Goal: Task Accomplishment & Management: Manage account settings

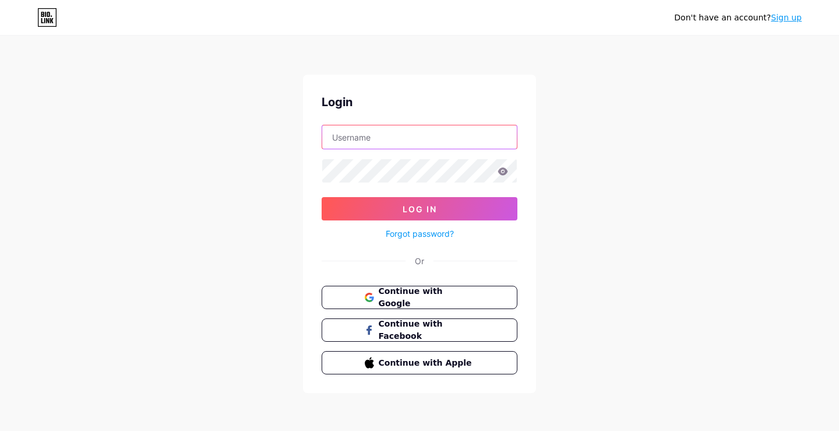
click at [389, 139] on input "text" at bounding box center [419, 136] width 195 height 23
type input "[EMAIL_ADDRESS][DOMAIN_NAME]"
click at [426, 237] on link "Forgot password?" at bounding box center [420, 233] width 68 height 12
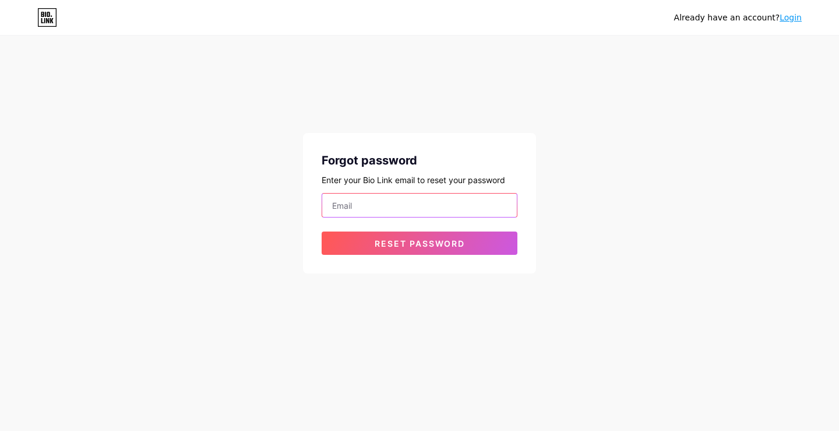
click at [402, 208] on input "email" at bounding box center [419, 204] width 195 height 23
type input "[EMAIL_ADDRESS][DOMAIN_NAME]"
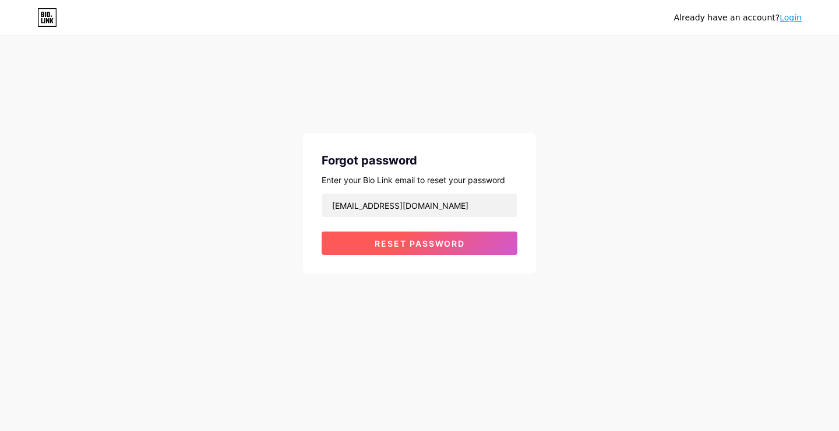
click at [404, 253] on button "Reset password" at bounding box center [420, 242] width 196 height 23
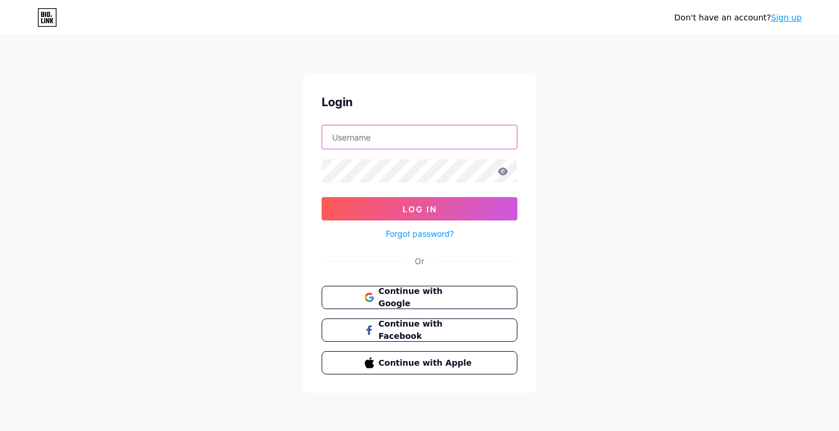
click at [395, 132] on input "text" at bounding box center [419, 136] width 195 height 23
type input "[EMAIL_ADDRESS][DOMAIN_NAME]"
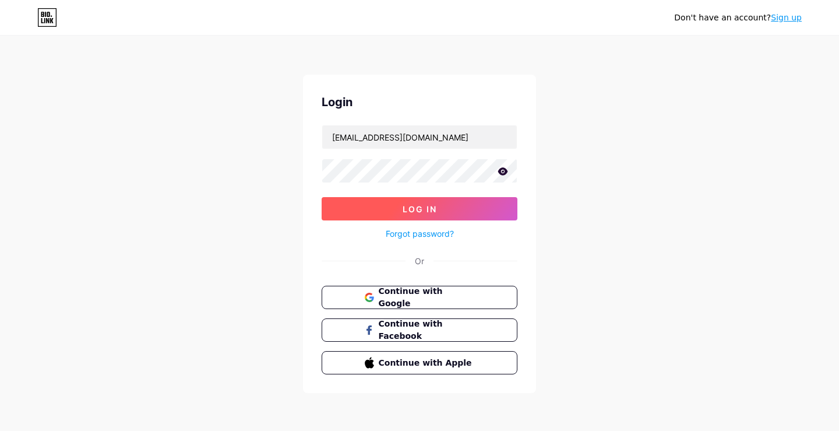
click at [403, 205] on span "Log In" at bounding box center [420, 209] width 34 height 10
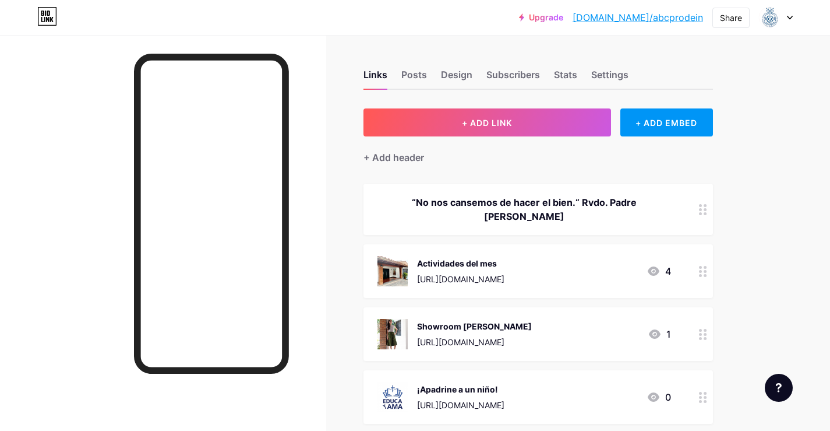
click at [653, 272] on icon at bounding box center [654, 271] width 14 height 14
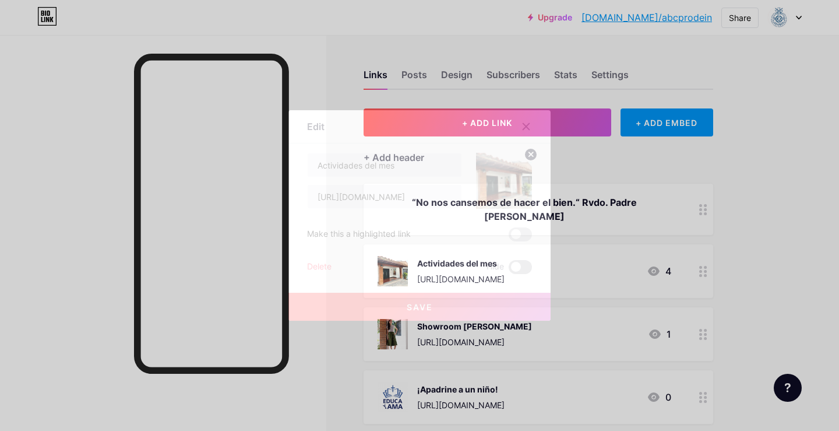
click at [516, 269] on span at bounding box center [520, 267] width 23 height 14
click at [509, 270] on input "checkbox" at bounding box center [509, 270] width 0 height 0
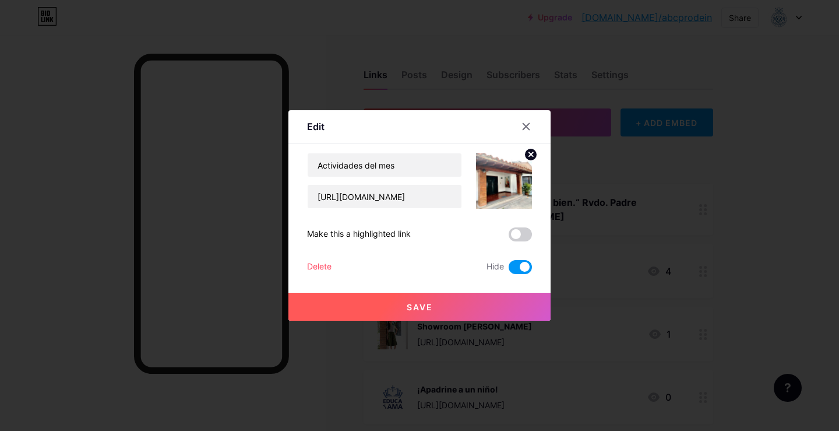
click at [421, 300] on button "Save" at bounding box center [419, 307] width 262 height 28
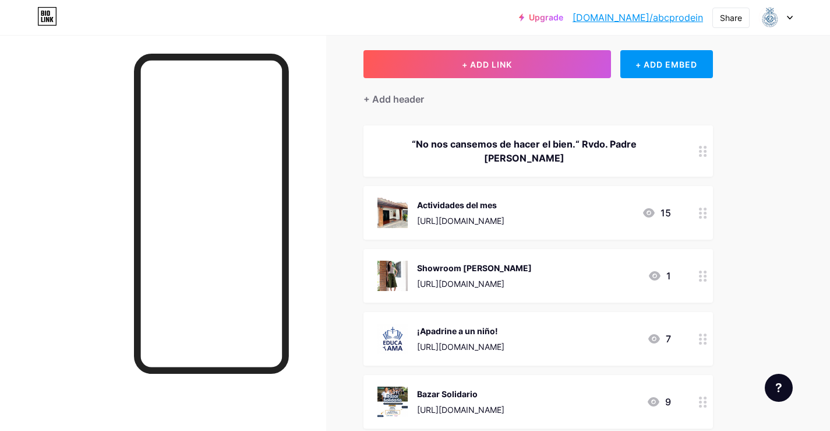
scroll to position [117, 0]
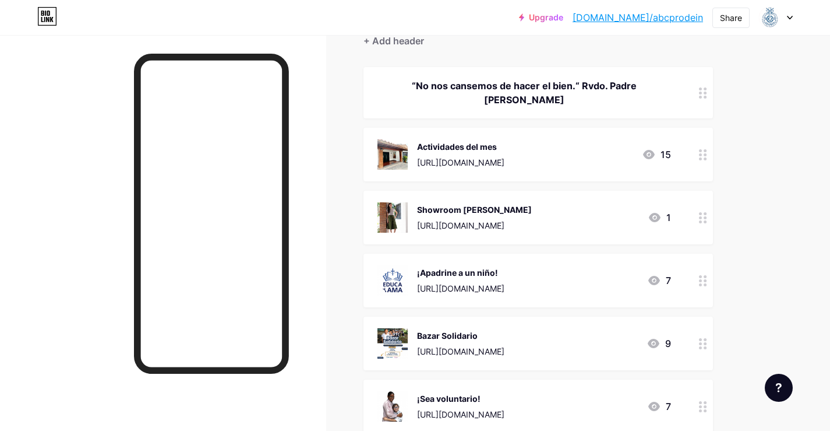
click at [468, 272] on div "¡Apadrine a un niño!" at bounding box center [460, 272] width 87 height 12
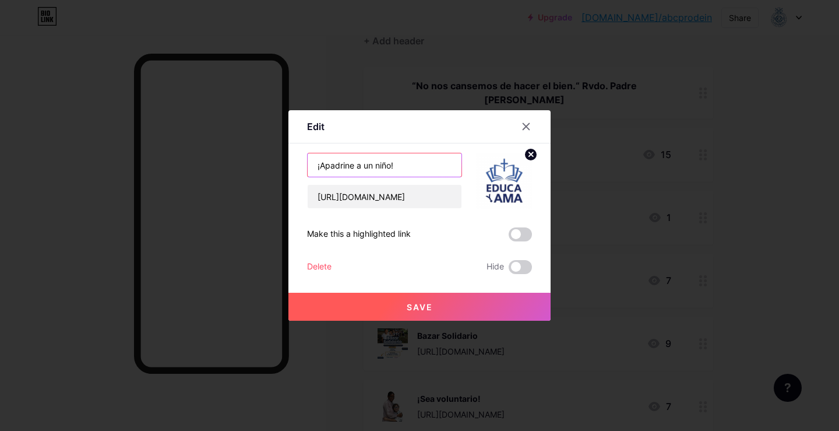
click at [352, 165] on input "¡Apadrine a un niño!" at bounding box center [385, 164] width 154 height 23
type input "¡Apadrina a un niño!"
click at [375, 198] on input "https://wa.link/xfw1v7" at bounding box center [385, 196] width 154 height 23
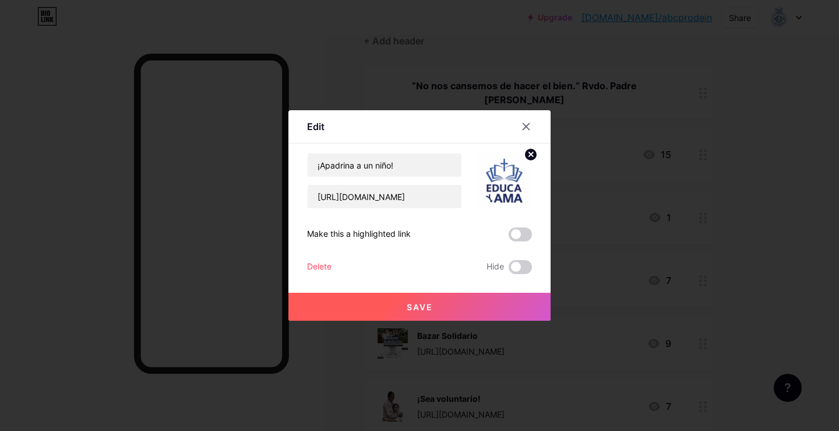
click at [382, 300] on button "Save" at bounding box center [419, 307] width 262 height 28
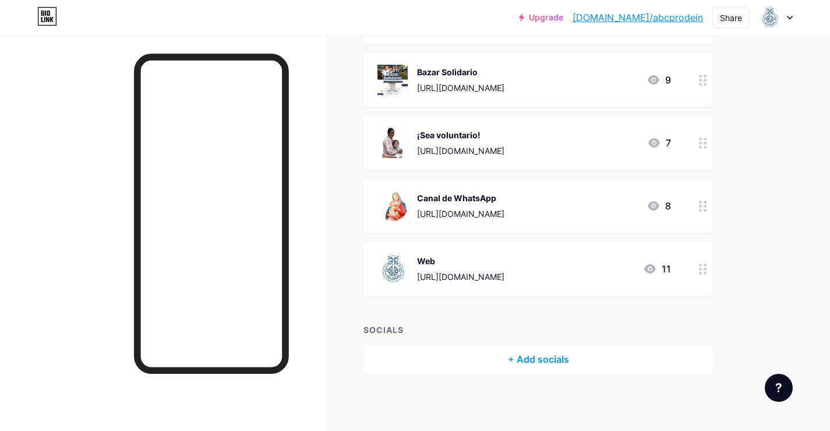
scroll to position [263, 0]
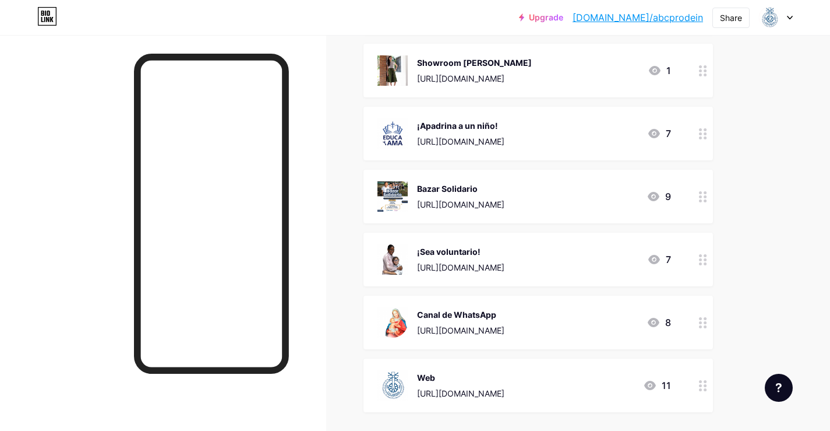
click at [469, 191] on div "Bazar Solidario" at bounding box center [460, 188] width 87 height 12
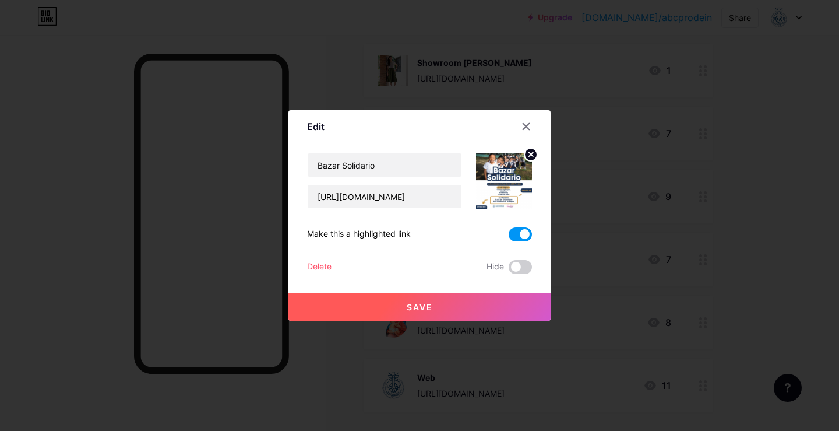
click at [527, 158] on circle at bounding box center [531, 154] width 13 height 13
click at [494, 182] on icon at bounding box center [503, 174] width 23 height 22
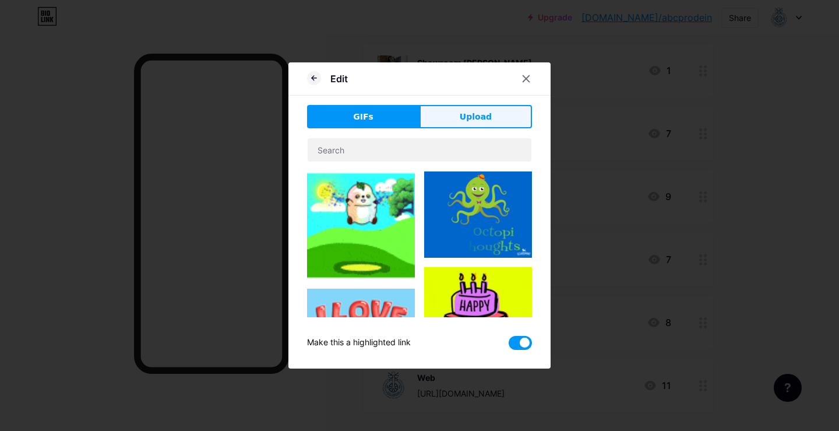
click at [466, 120] on span "Upload" at bounding box center [476, 117] width 32 height 12
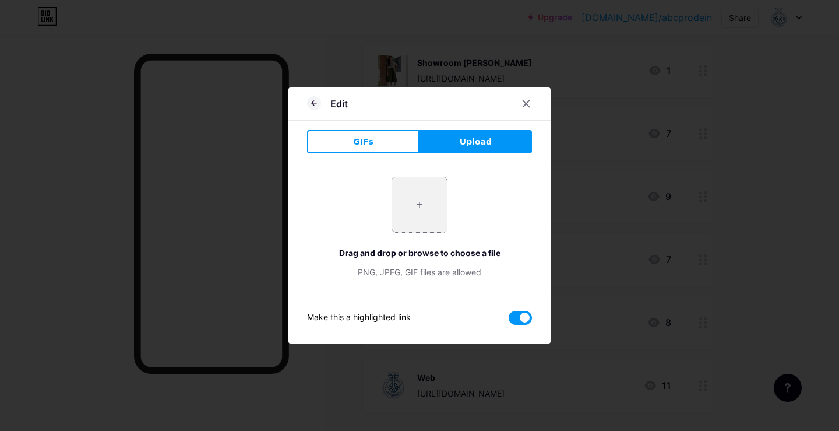
click at [421, 205] on input "file" at bounding box center [419, 204] width 55 height 55
type input "C:\fakepath\Imagen de WhatsApp 2025-09-04 a las 17.21.58_01f86d56.jpg"
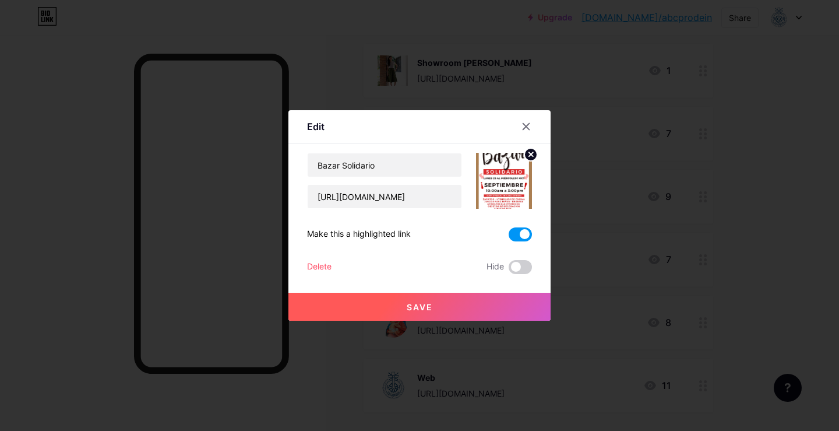
click at [423, 306] on span "Save" at bounding box center [420, 307] width 26 height 10
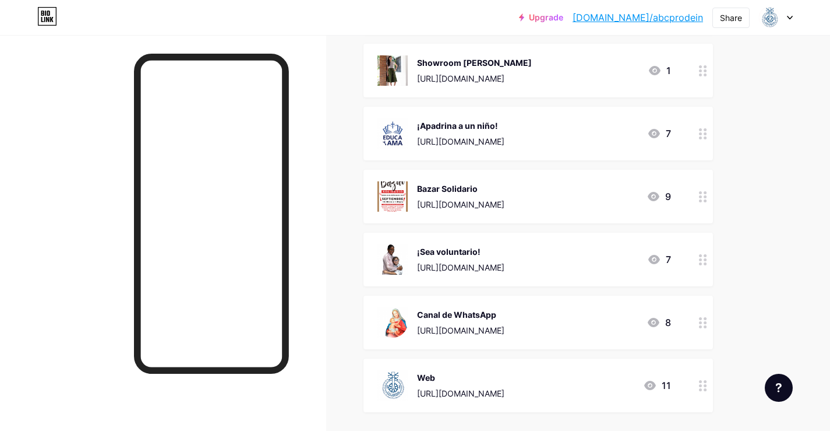
click at [449, 127] on div "¡Apadrina a un niño!" at bounding box center [460, 125] width 87 height 12
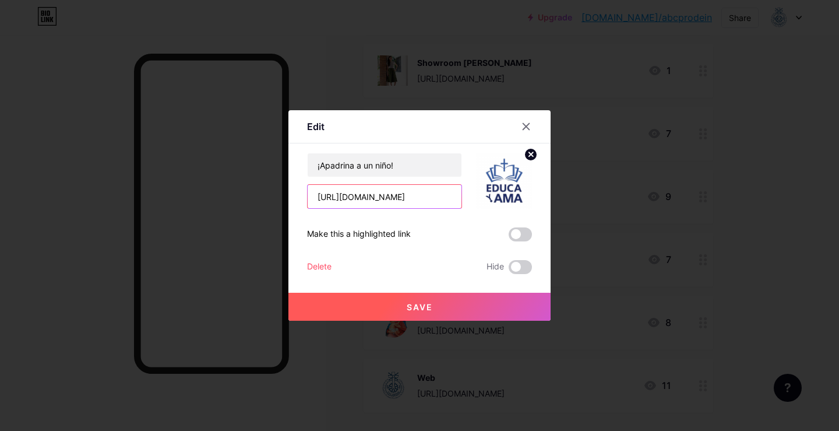
click at [388, 199] on input "https://wa.link/xfw1v7" at bounding box center [385, 196] width 154 height 23
paste input "ri4p7m"
type input "https://wa.link/ri4p7m"
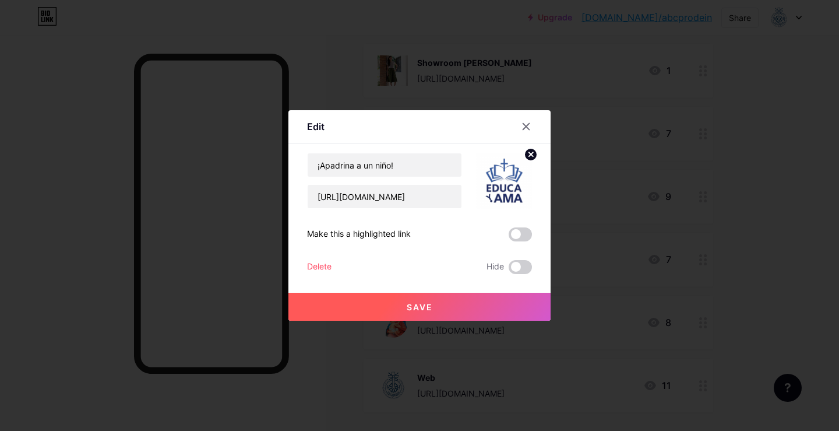
click at [413, 318] on button "Save" at bounding box center [419, 307] width 262 height 28
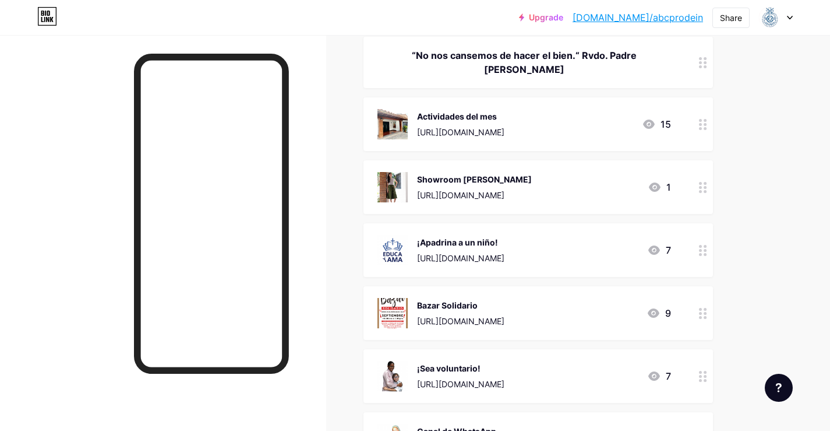
scroll to position [0, 0]
